Goal: Use online tool/utility: Utilize a website feature to perform a specific function

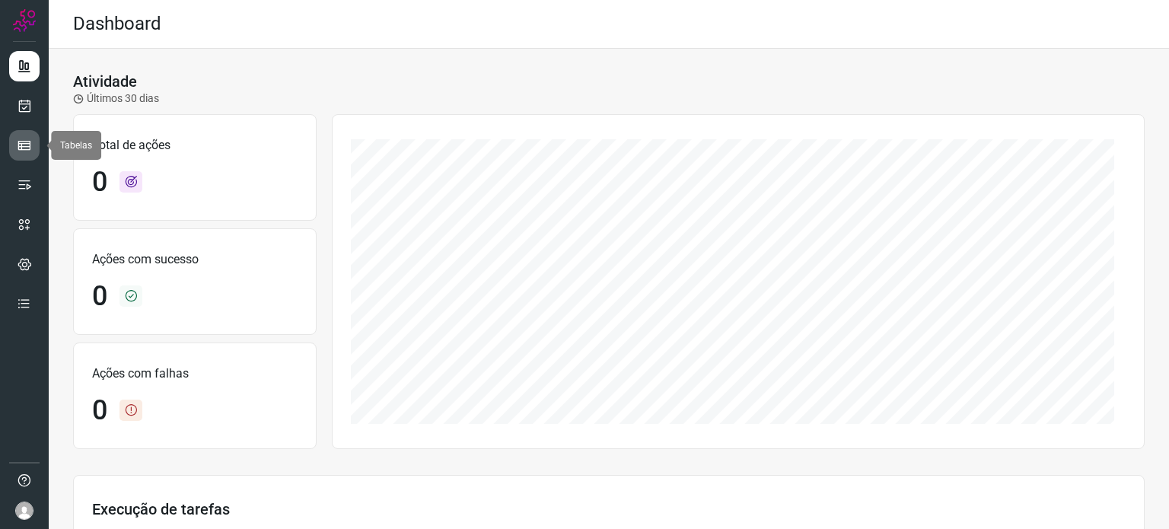
click at [27, 148] on icon at bounding box center [24, 145] width 15 height 15
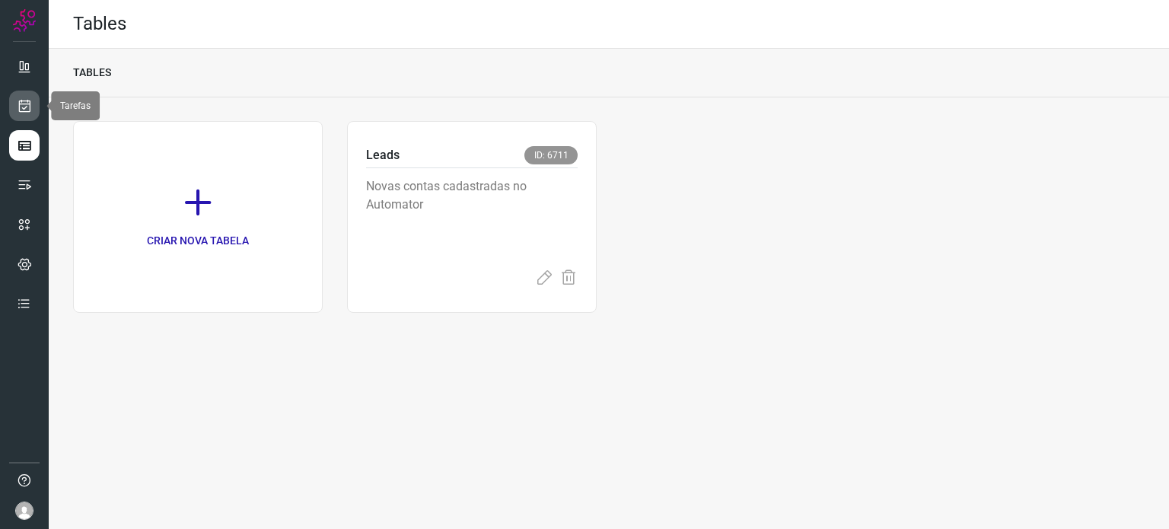
click at [32, 106] on link at bounding box center [24, 106] width 30 height 30
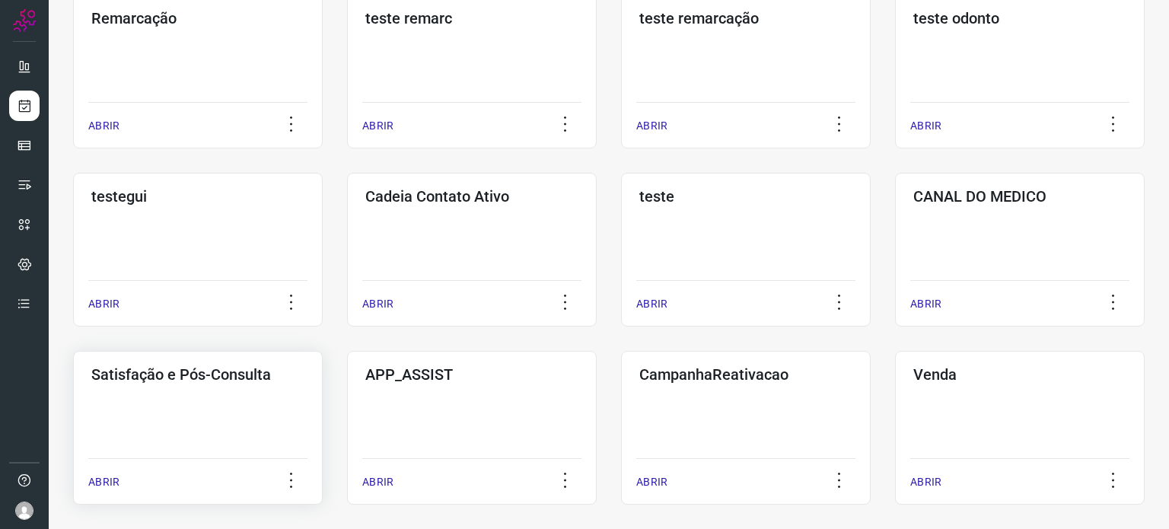
click at [231, 416] on div "Satisfação e Pós-Consulta ABRIR" at bounding box center [198, 428] width 250 height 154
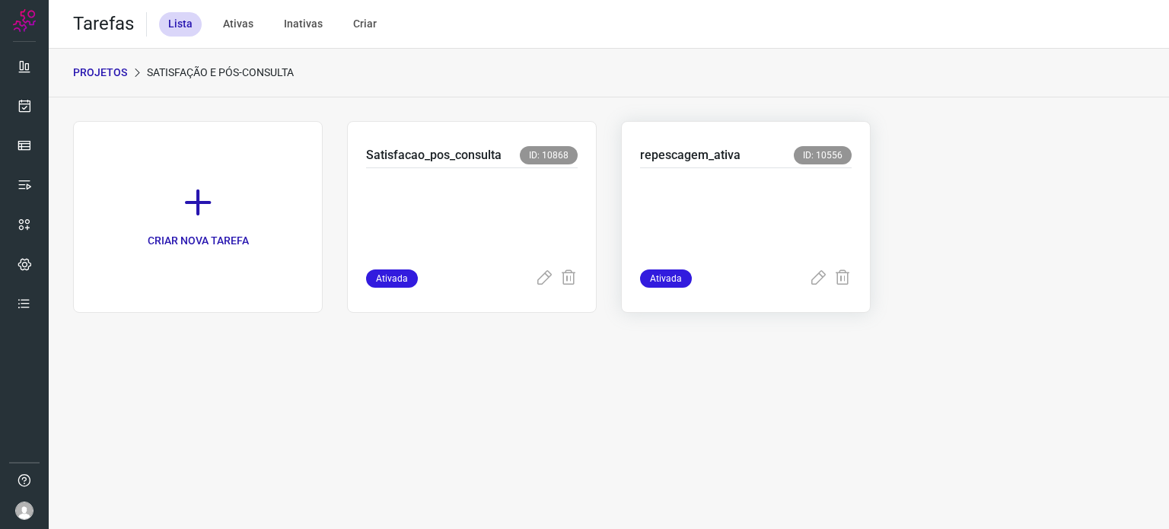
click at [724, 215] on p at bounding box center [746, 215] width 212 height 76
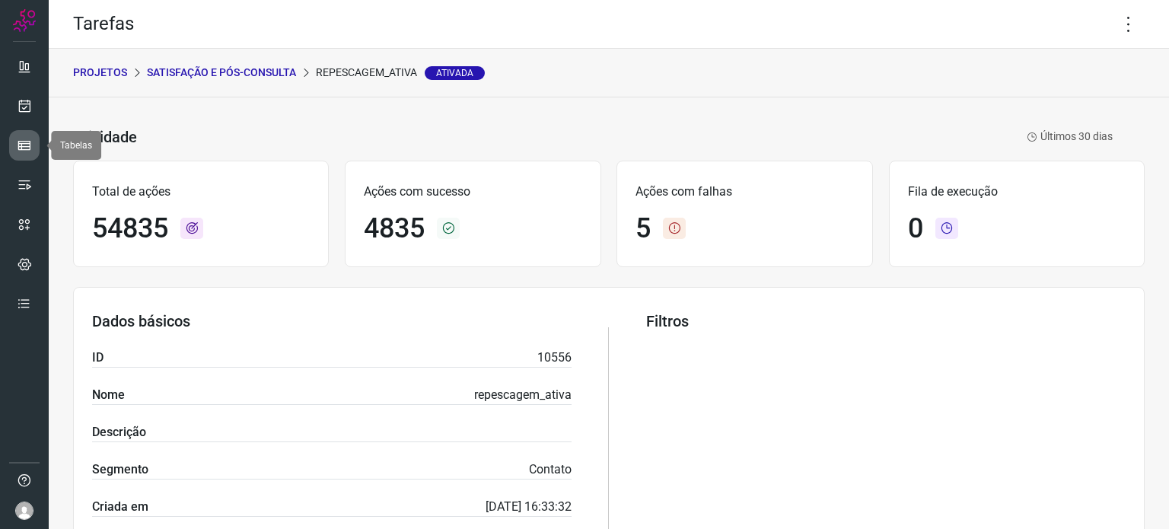
click at [30, 144] on icon at bounding box center [24, 145] width 15 height 15
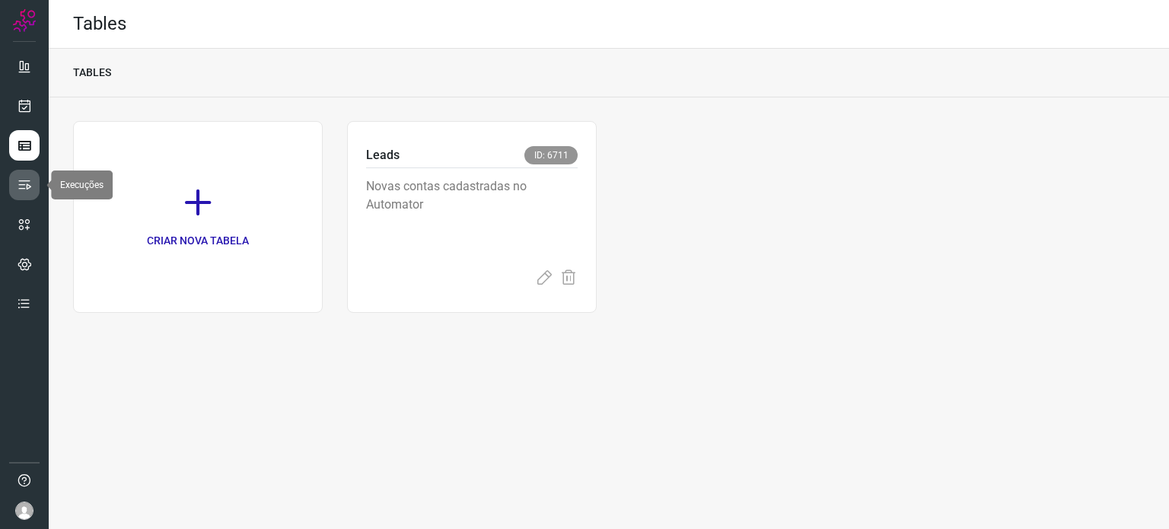
click at [28, 190] on icon at bounding box center [24, 184] width 15 height 15
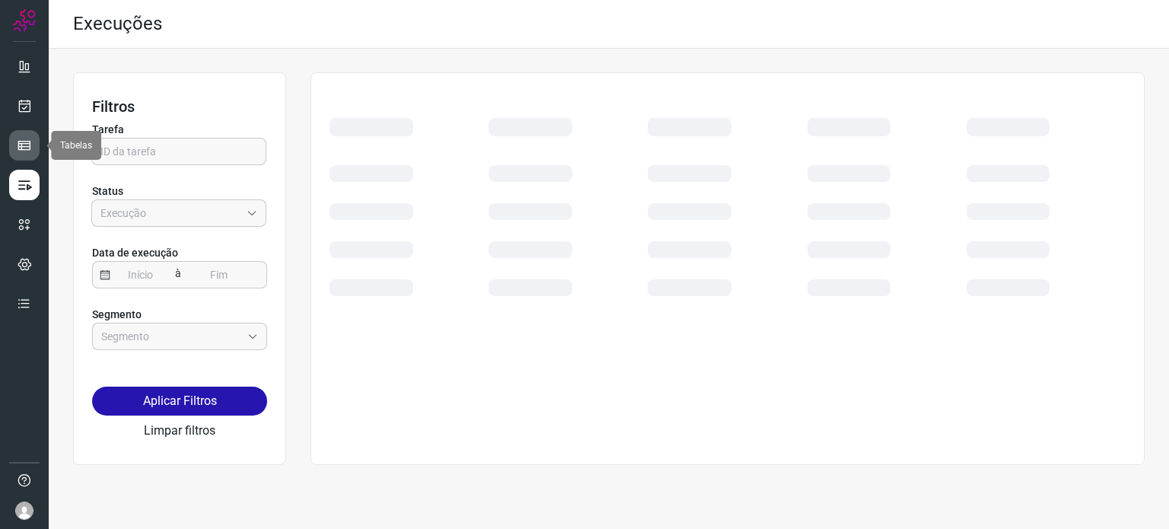
click at [28, 142] on icon at bounding box center [24, 145] width 15 height 15
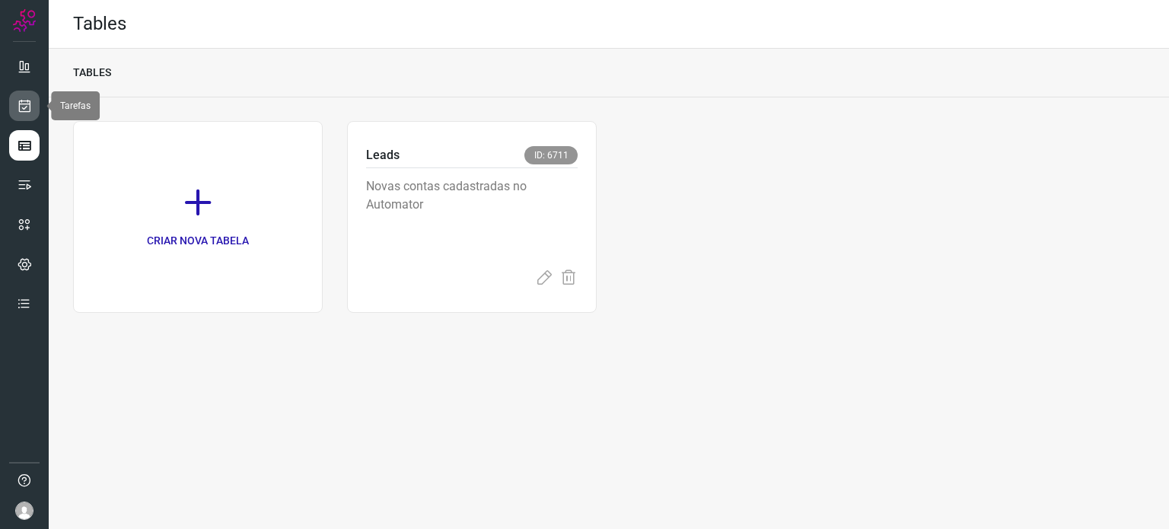
click at [23, 117] on link at bounding box center [24, 106] width 30 height 30
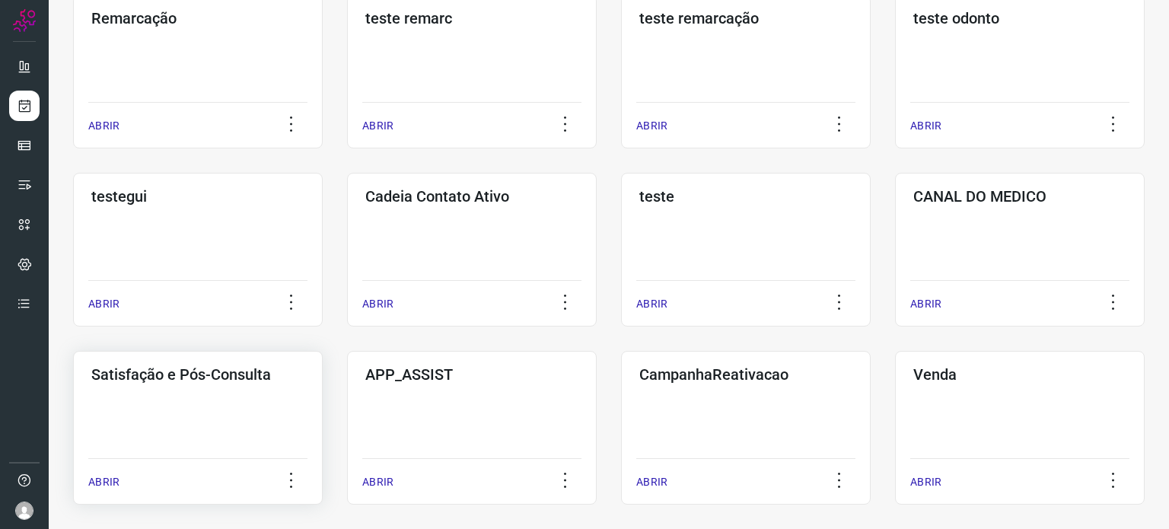
click at [243, 400] on div "Satisfação e Pós-Consulta ABRIR" at bounding box center [198, 428] width 250 height 154
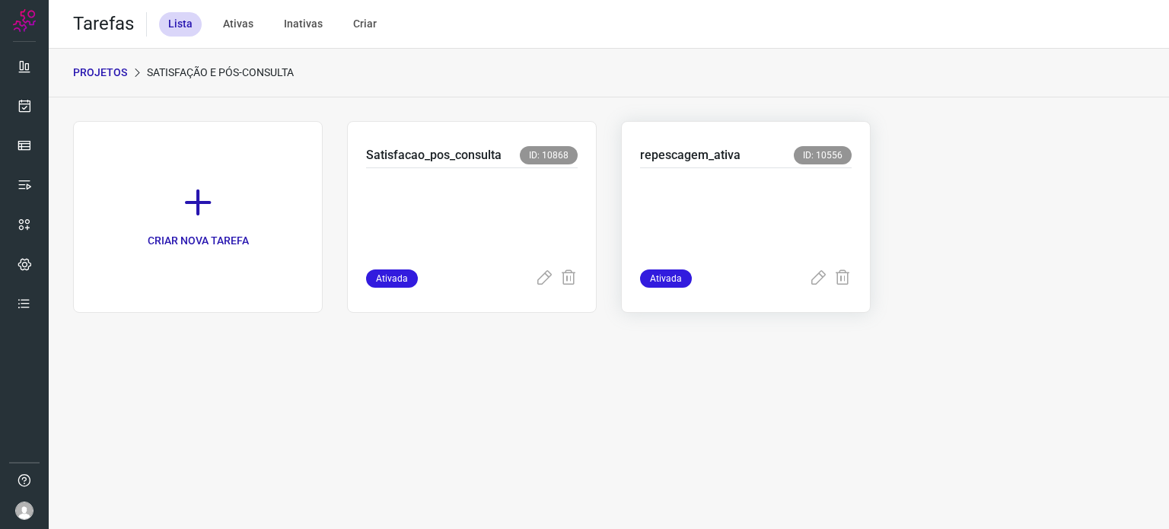
click at [683, 209] on p at bounding box center [746, 215] width 212 height 76
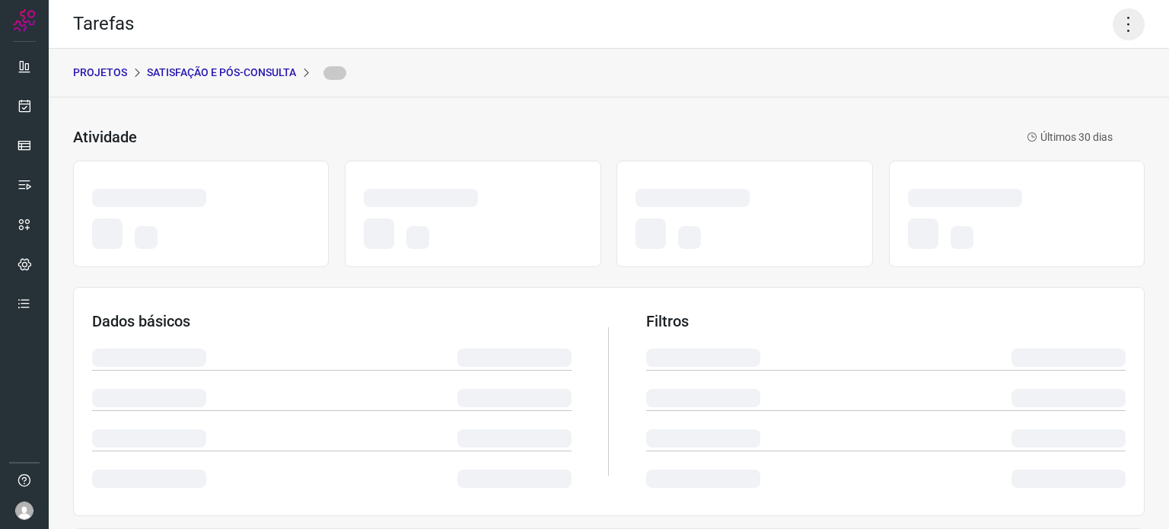
click at [1113, 26] on icon at bounding box center [1129, 24] width 32 height 32
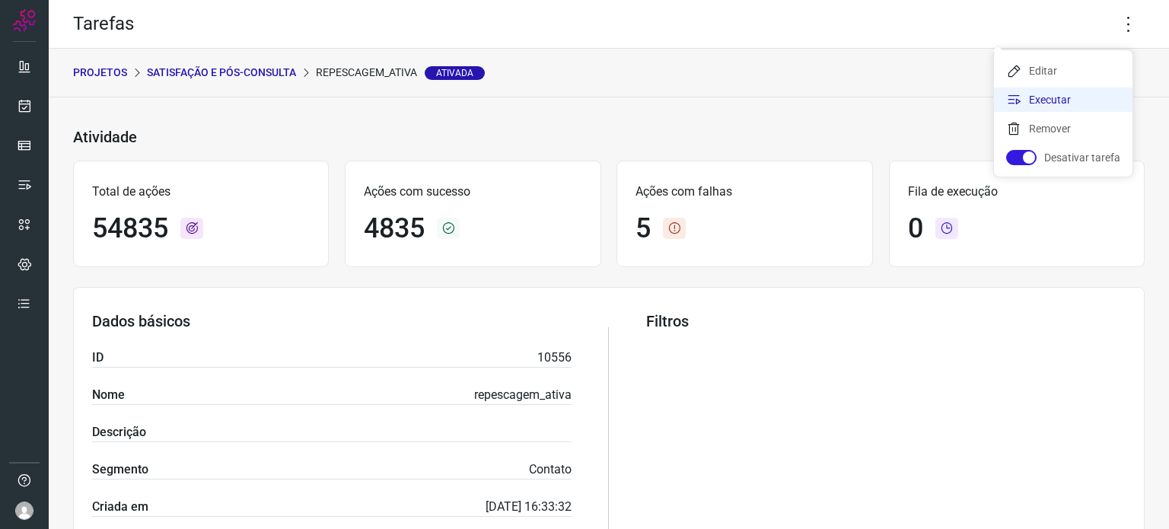
click at [1017, 97] on icon at bounding box center [1013, 99] width 15 height 15
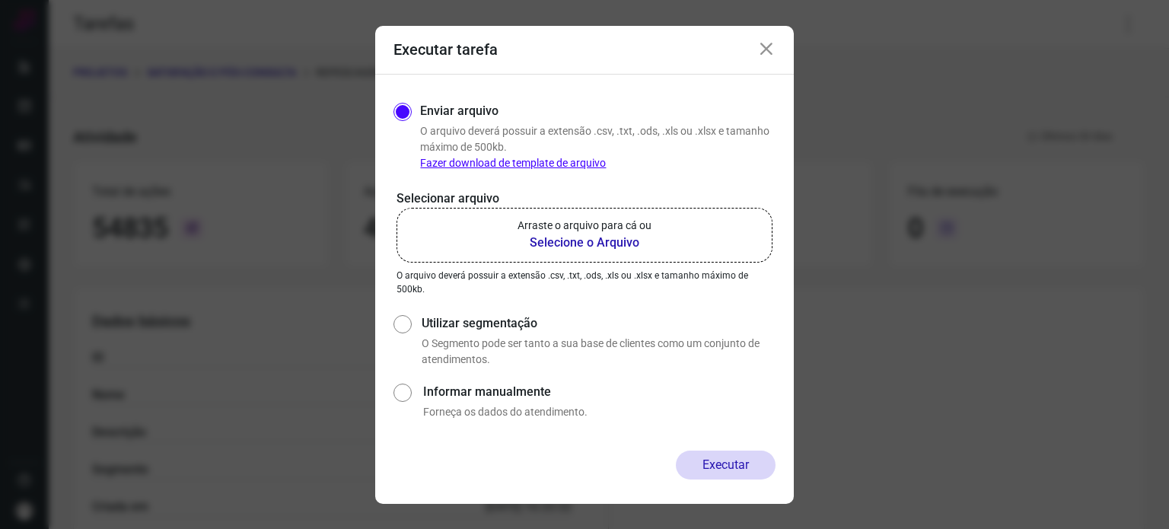
click at [552, 226] on p "Arraste o arquivo para cá ou" at bounding box center [584, 226] width 134 height 16
click at [0, 0] on input "Arraste o arquivo para cá ou Selecione o Arquivo" at bounding box center [0, 0] width 0 height 0
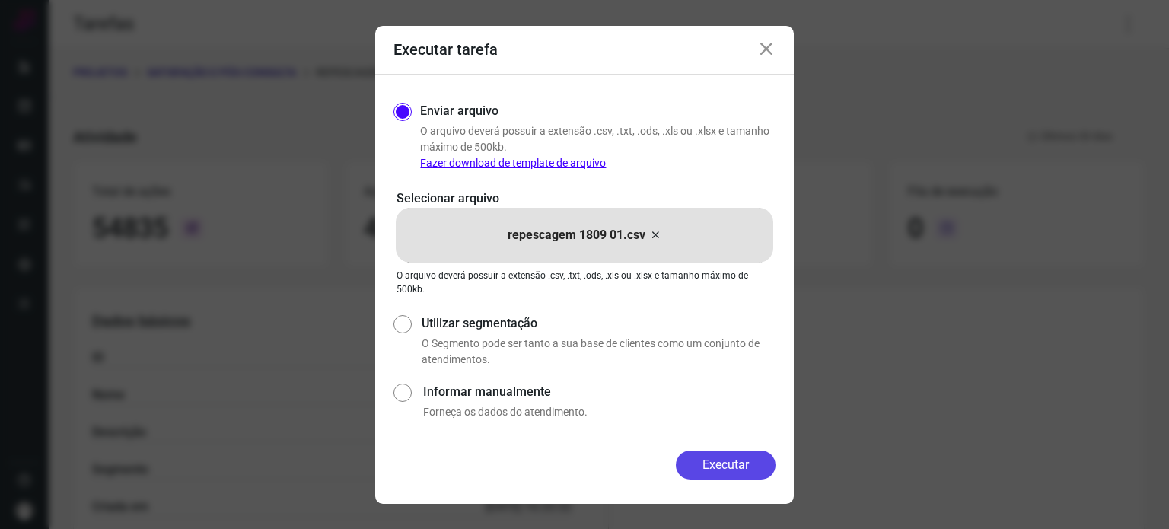
click at [729, 473] on button "Executar" at bounding box center [726, 465] width 100 height 29
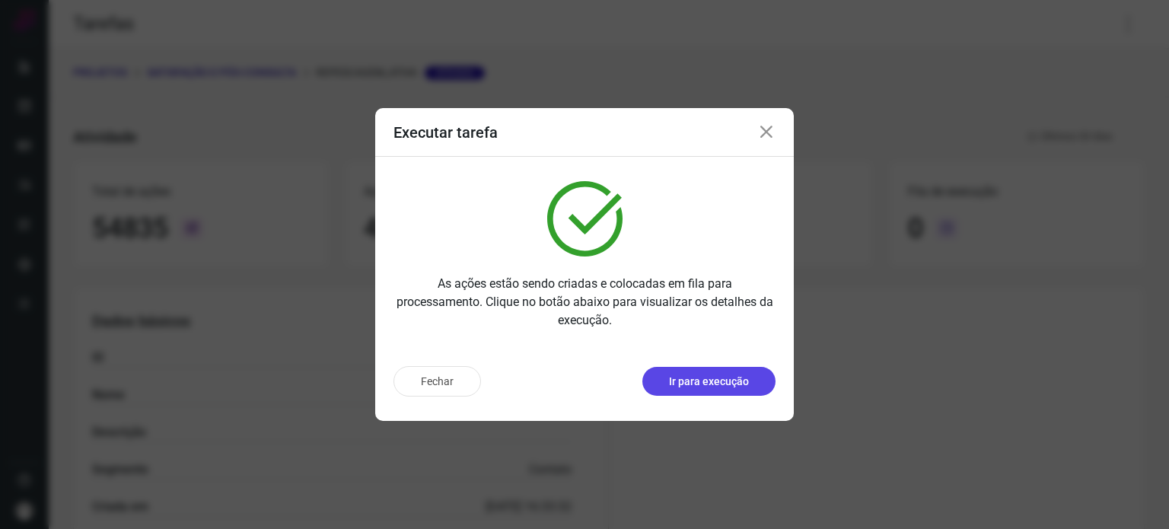
click at [721, 384] on p "Ir para execução" at bounding box center [709, 382] width 80 height 16
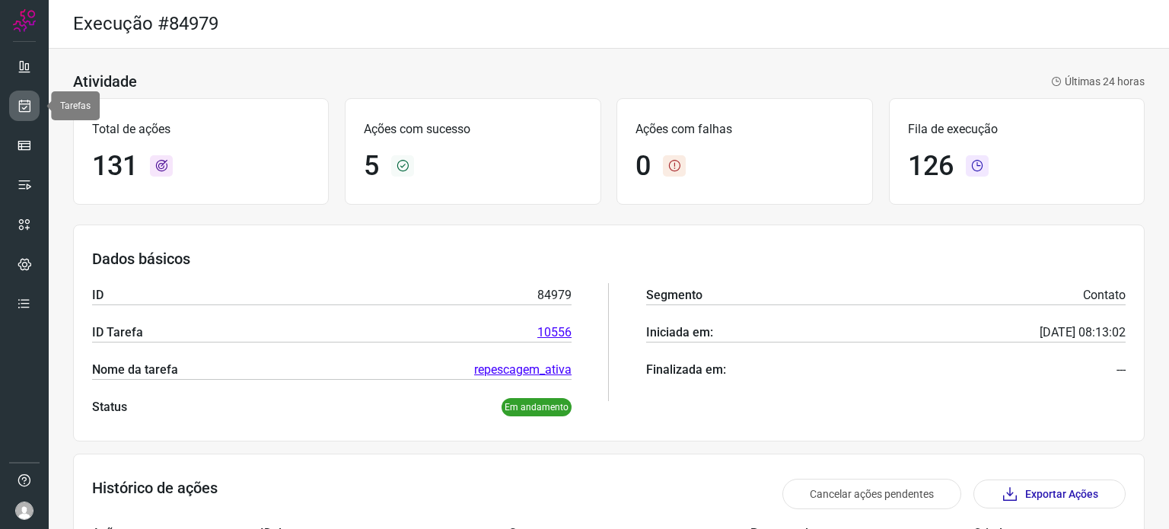
click at [25, 99] on icon at bounding box center [25, 105] width 16 height 15
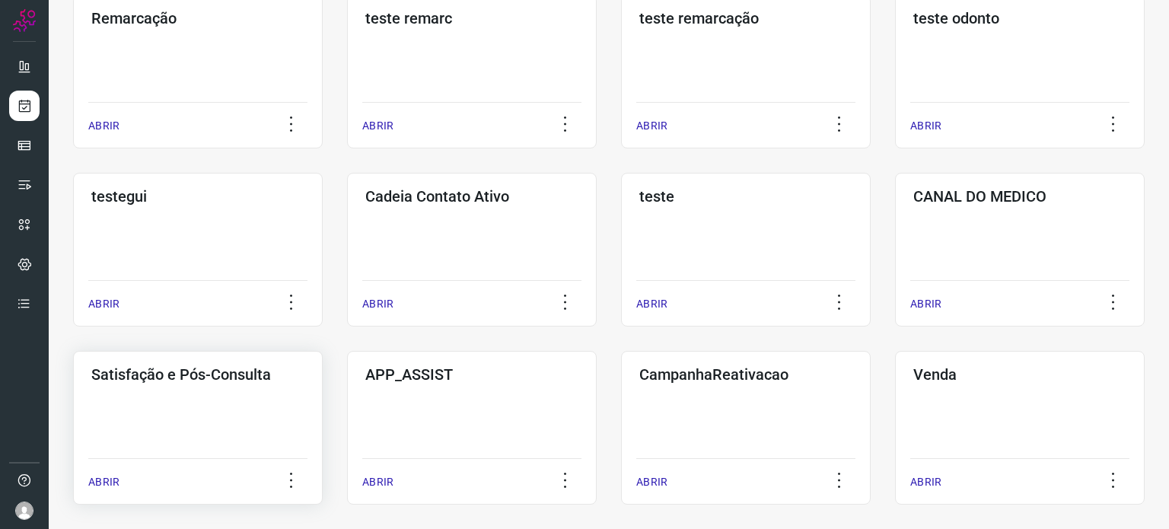
click at [211, 380] on h3 "Satisfação e Pós-Consulta" at bounding box center [197, 374] width 213 height 18
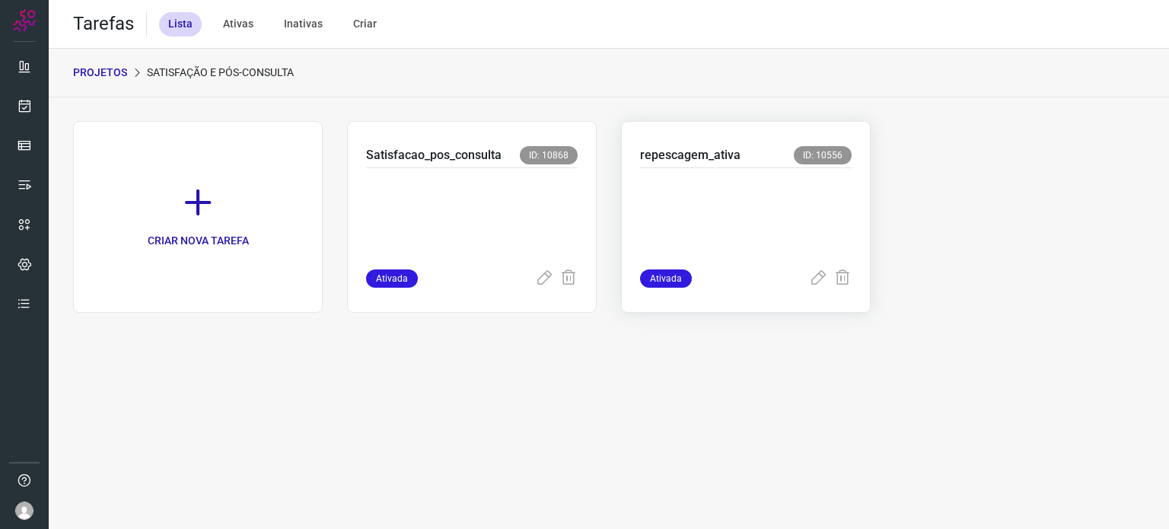
click at [718, 214] on p at bounding box center [746, 215] width 212 height 76
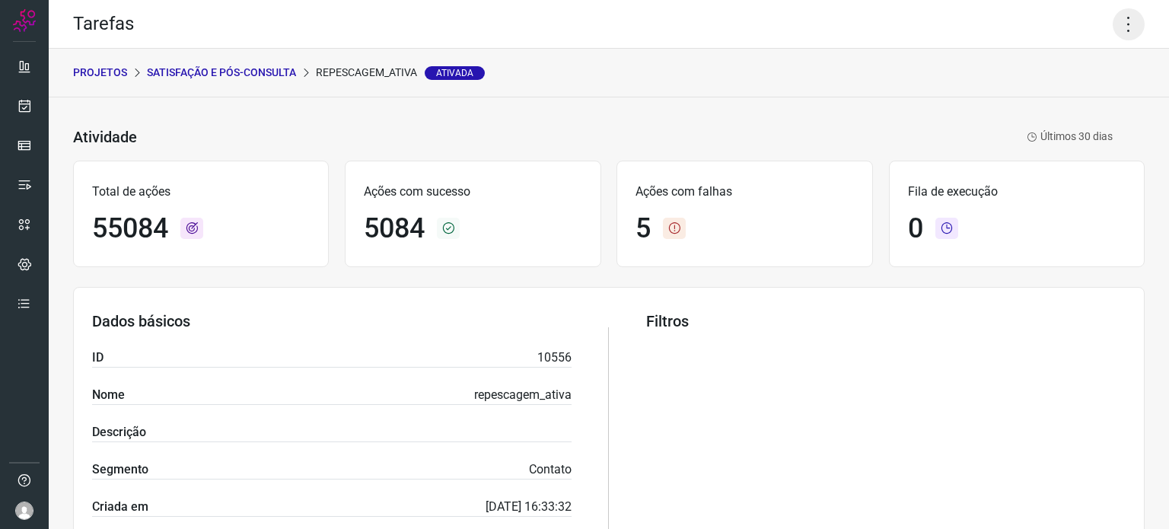
click at [1113, 26] on icon at bounding box center [1129, 24] width 32 height 32
click at [1024, 97] on li "Executar" at bounding box center [1063, 100] width 139 height 24
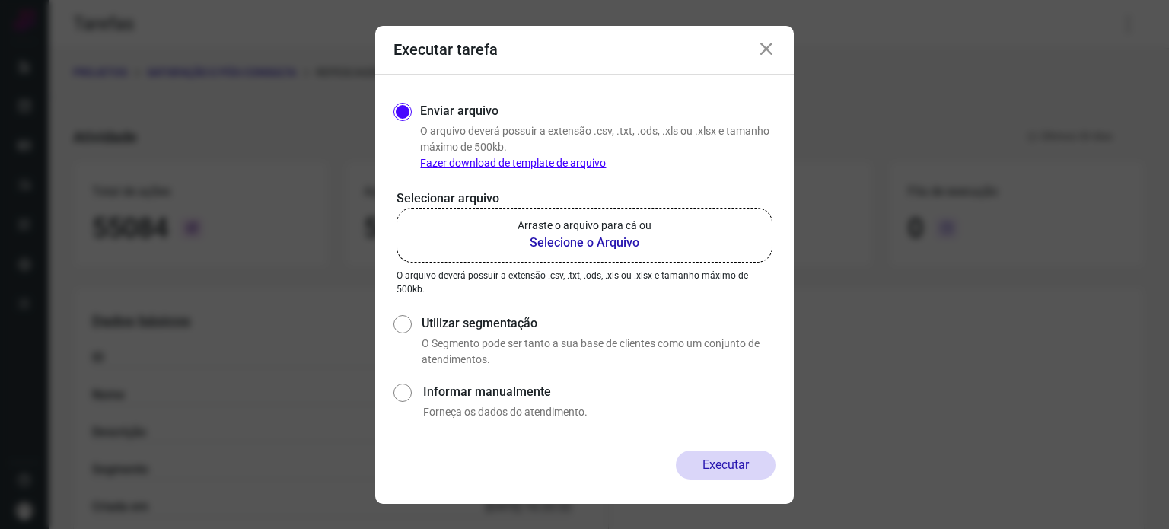
click at [661, 249] on label "Arraste o arquivo para cá ou Selecione o Arquivo" at bounding box center [584, 235] width 376 height 55
click at [0, 0] on input "Arraste o arquivo para cá ou Selecione o Arquivo" at bounding box center [0, 0] width 0 height 0
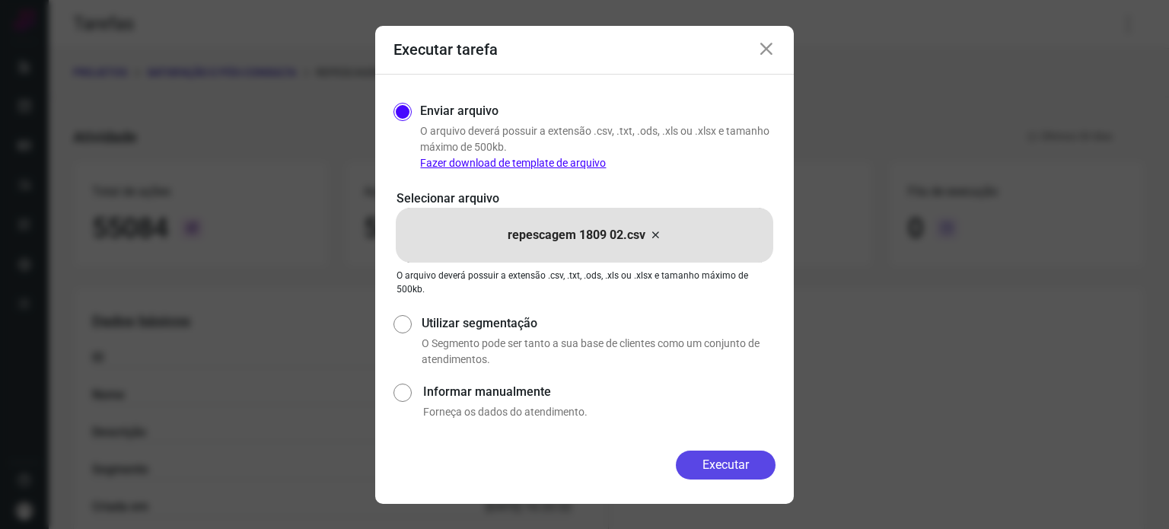
click at [719, 468] on button "Executar" at bounding box center [726, 465] width 100 height 29
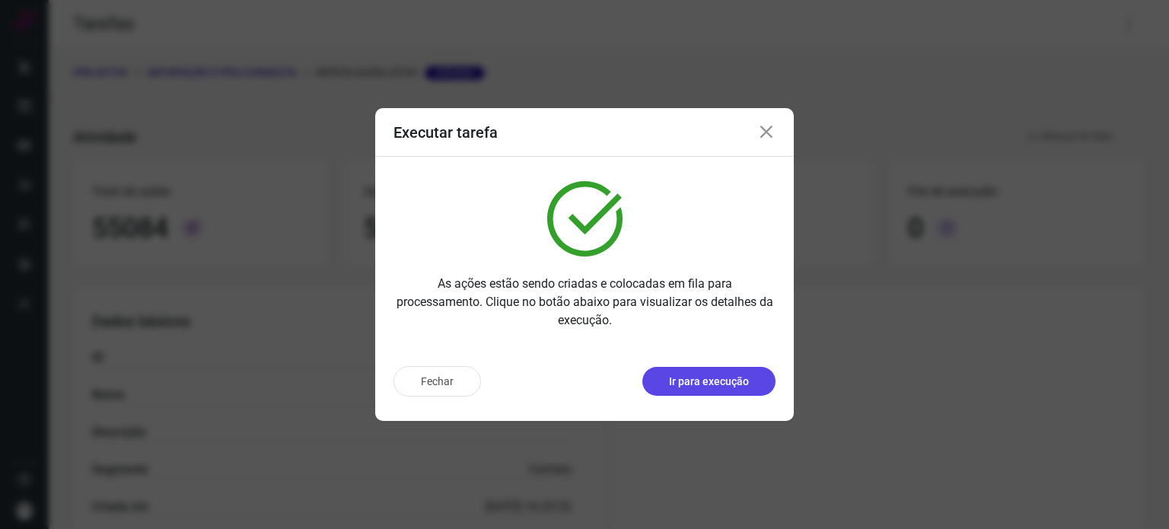
click at [732, 384] on p "Ir para execução" at bounding box center [709, 382] width 80 height 16
